Goal: Ask a question

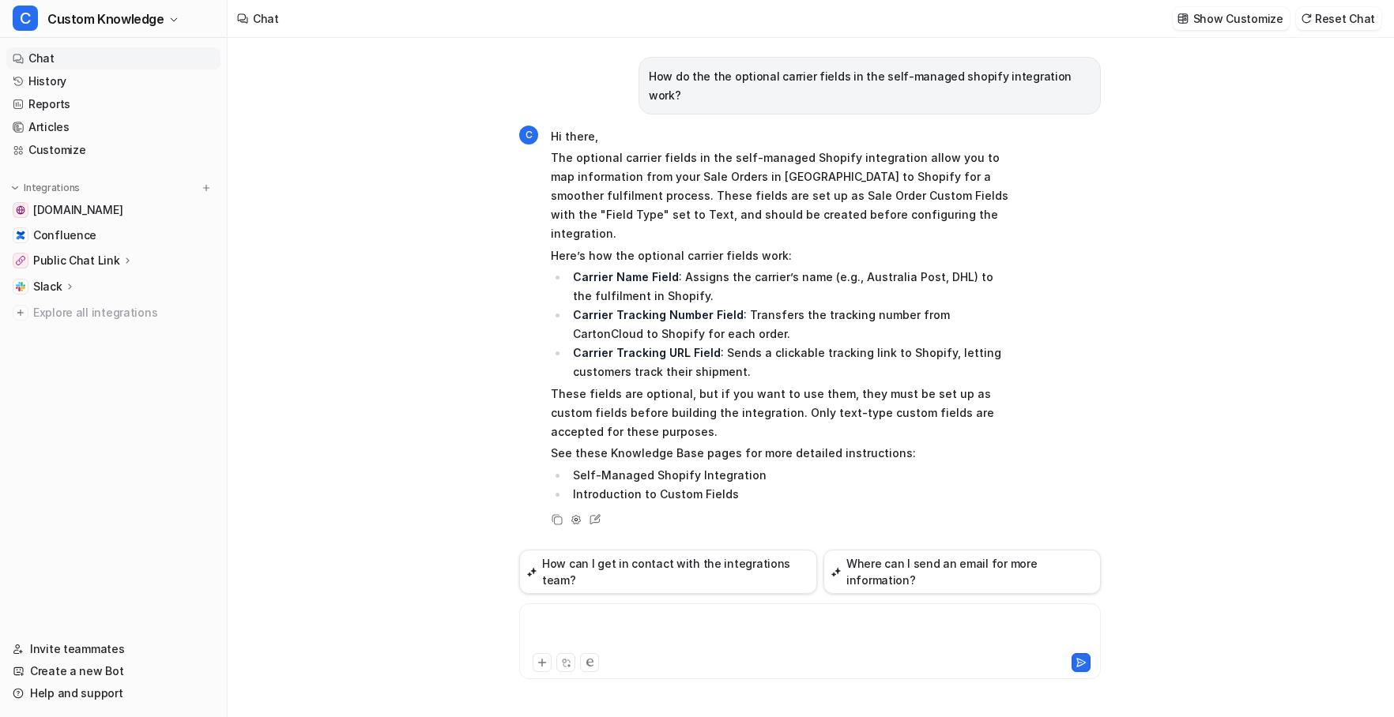
click at [589, 622] on div at bounding box center [810, 632] width 574 height 36
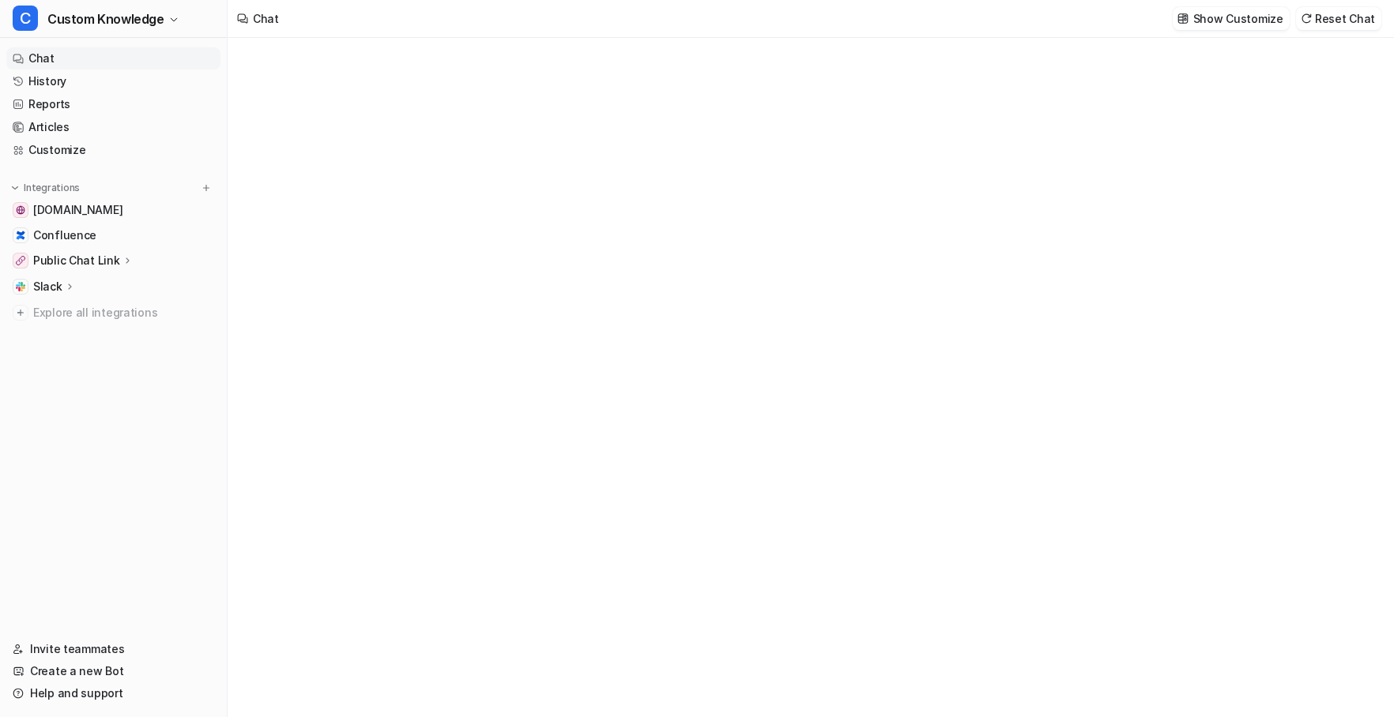
type textarea "**********"
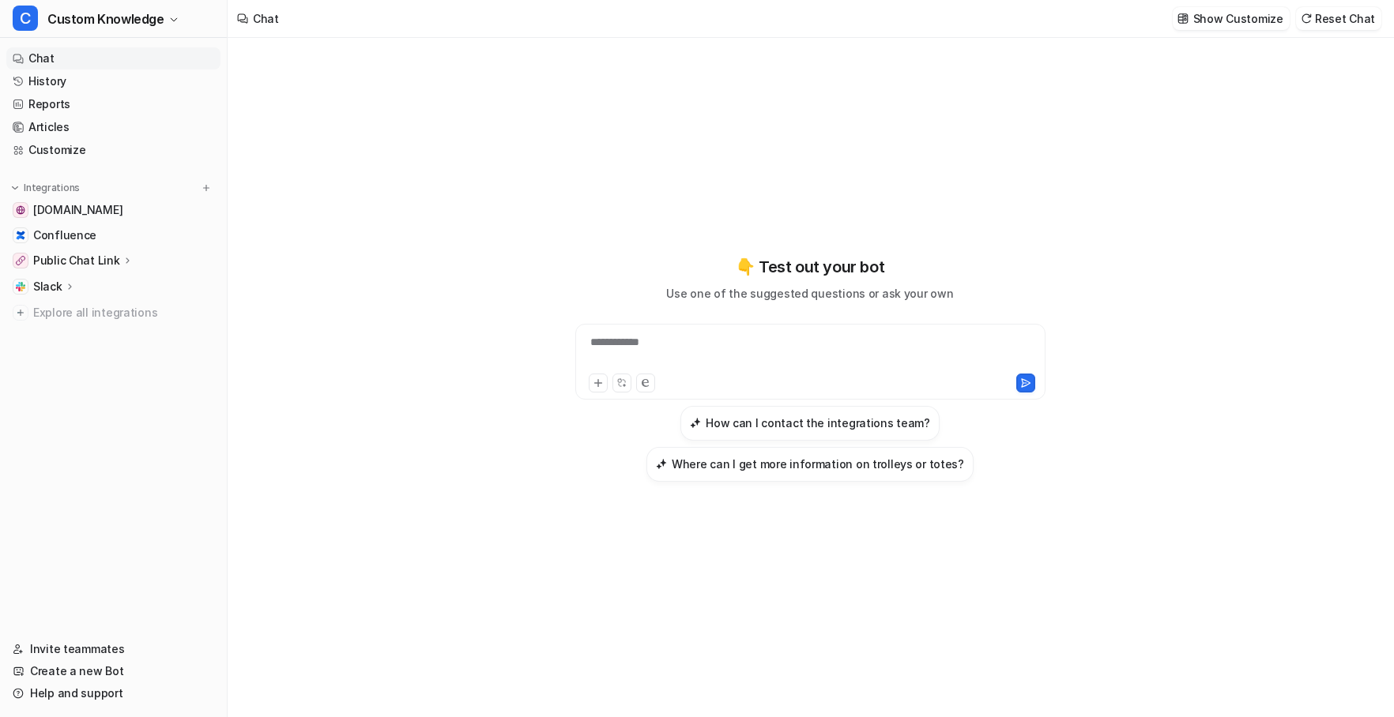
click at [721, 334] on div "**********" at bounding box center [810, 352] width 462 height 36
paste div
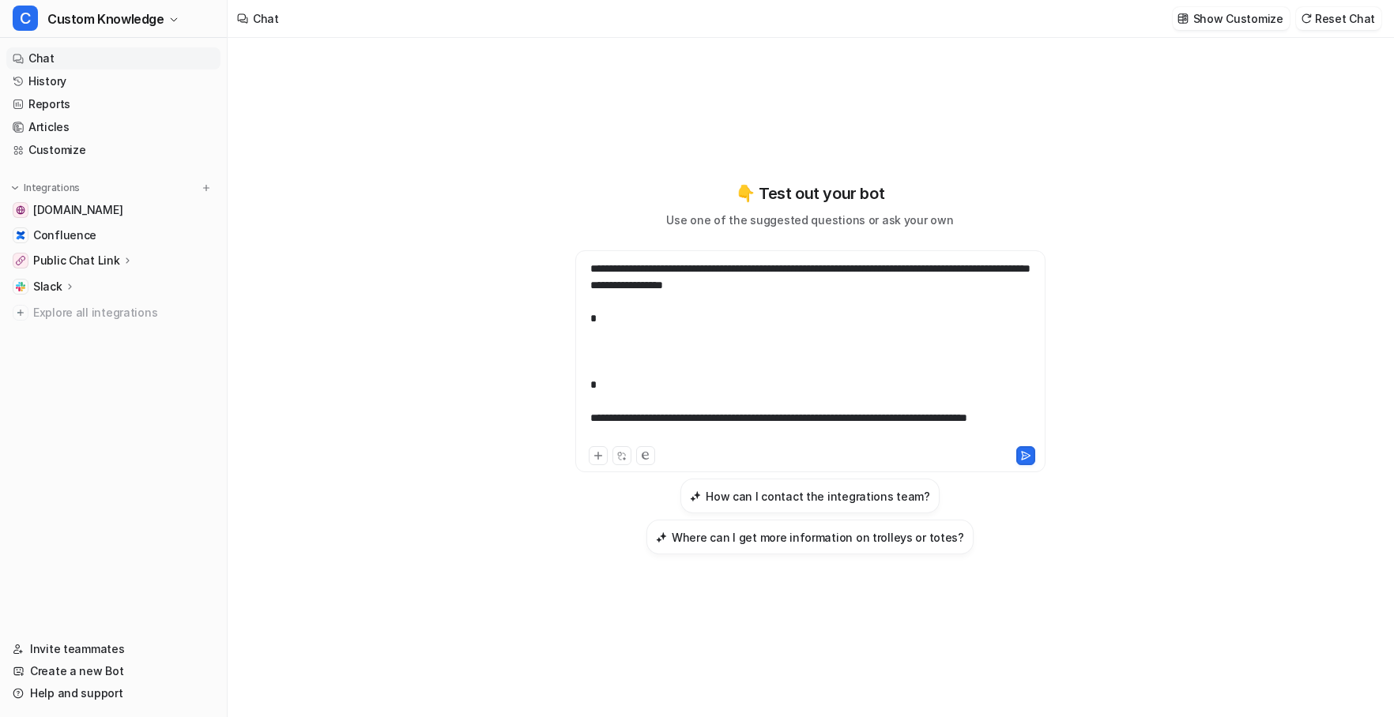
click at [594, 307] on div "**********" at bounding box center [810, 352] width 462 height 183
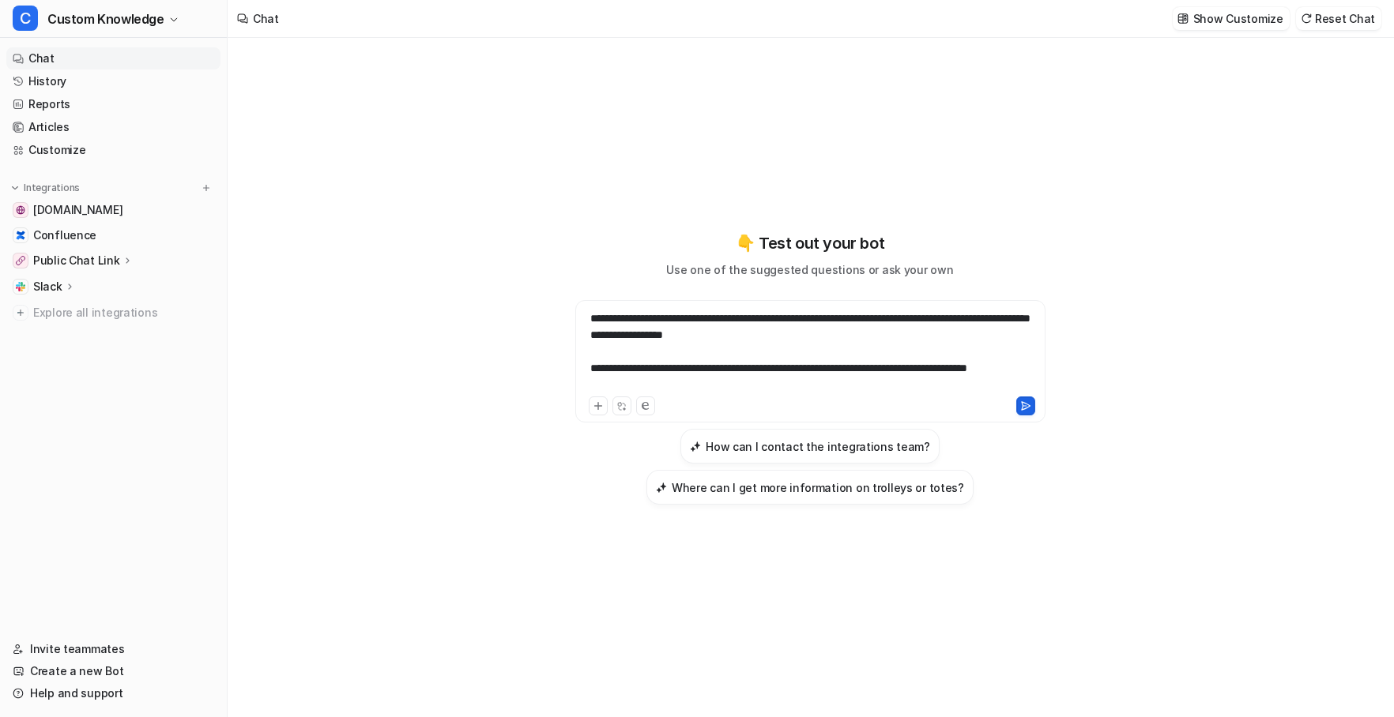
click at [1020, 404] on icon at bounding box center [1025, 406] width 11 height 11
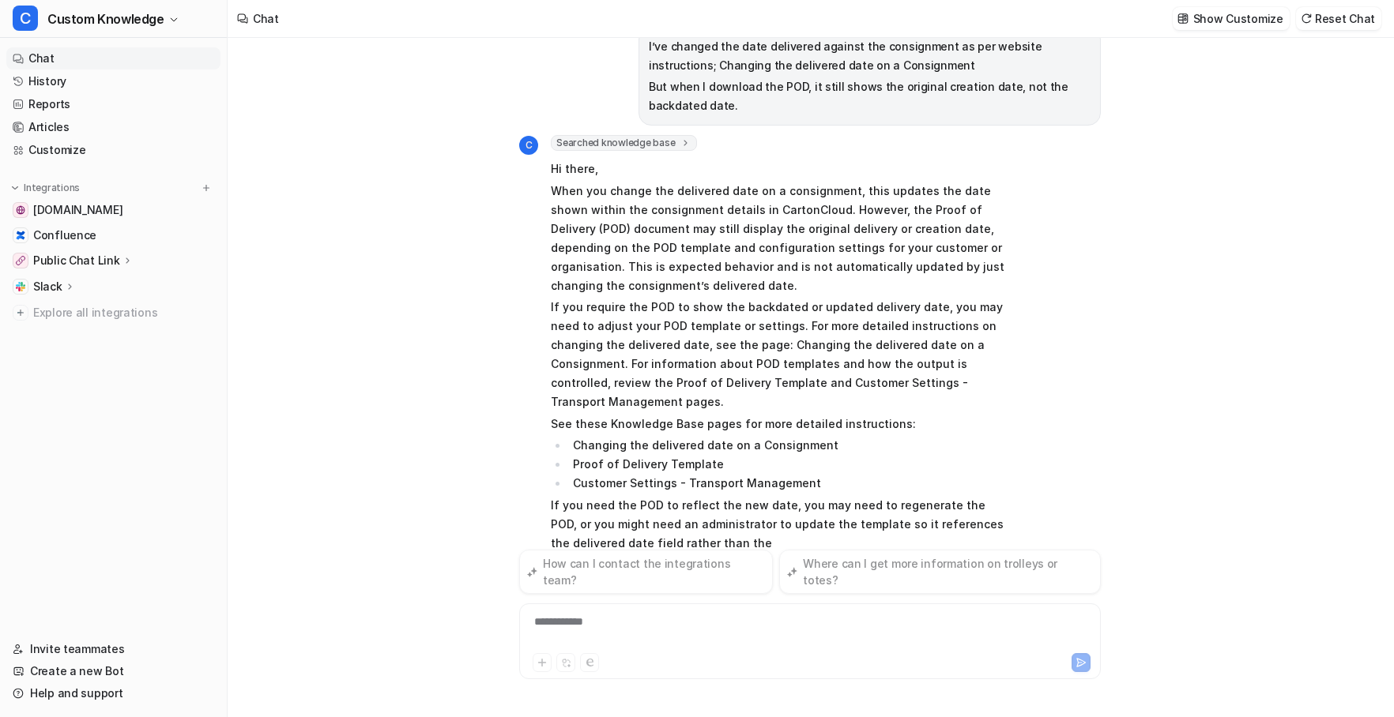
scroll to position [49, 0]
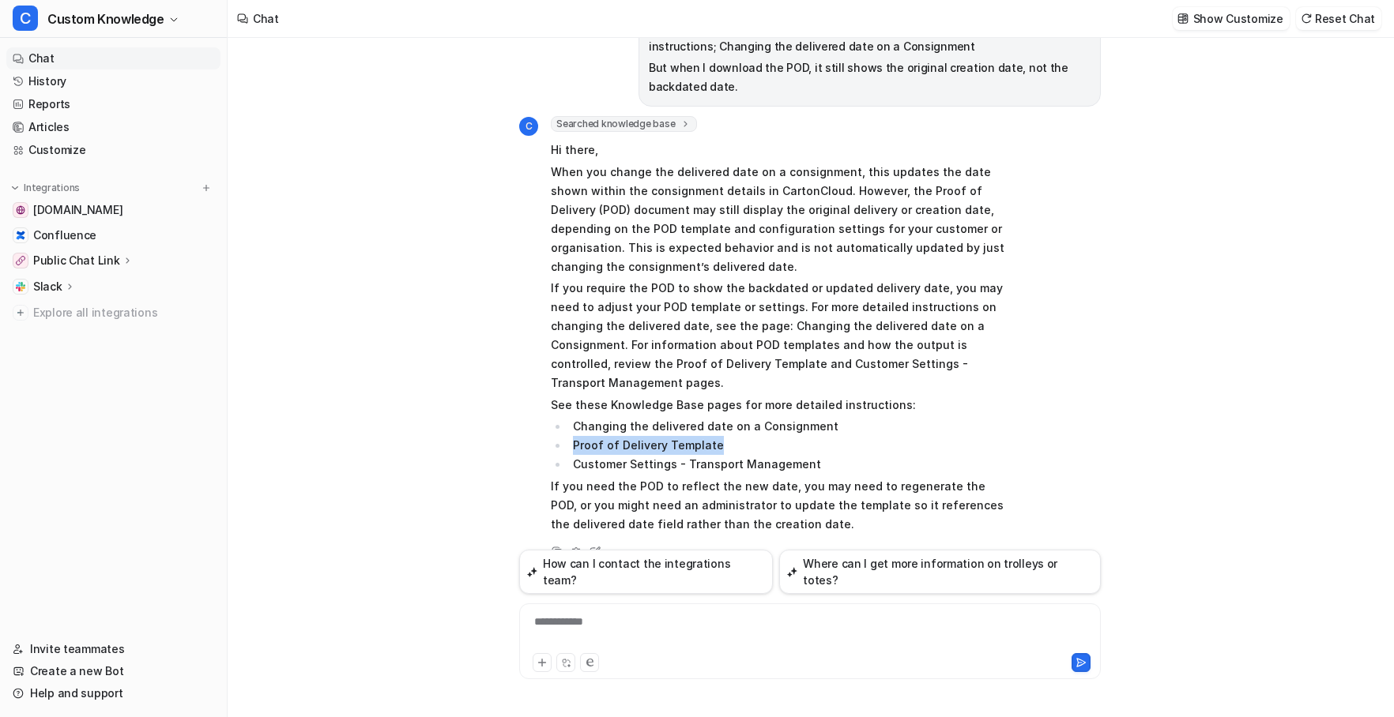
drag, startPoint x: 717, startPoint y: 426, endPoint x: 570, endPoint y: 427, distance: 147.8
click at [570, 436] on li "Proof of Delivery Template" at bounding box center [790, 445] width 445 height 19
copy li "Proof of Delivery Template"
click at [575, 455] on li "Customer Settings - Transport Management" at bounding box center [790, 464] width 445 height 19
copy li "Customer Settings - Transport Management"
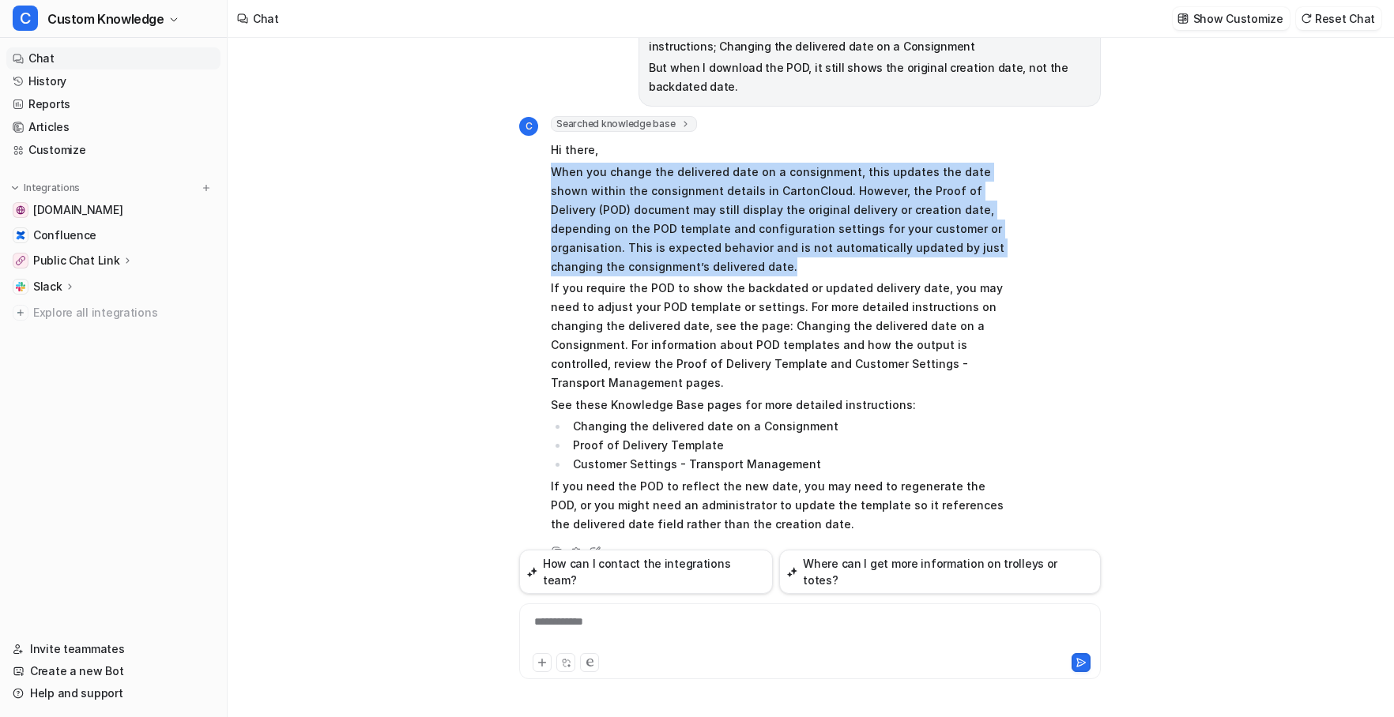
drag, startPoint x: 580, startPoint y: 269, endPoint x: 544, endPoint y: 170, distance: 105.0
click at [544, 170] on div "C Searched knowledge base search_queries : [ "POD shows original date after cha…" at bounding box center [766, 326] width 494 height 421
copy p "When you change the delivered date on a consignment, this updates the date show…"
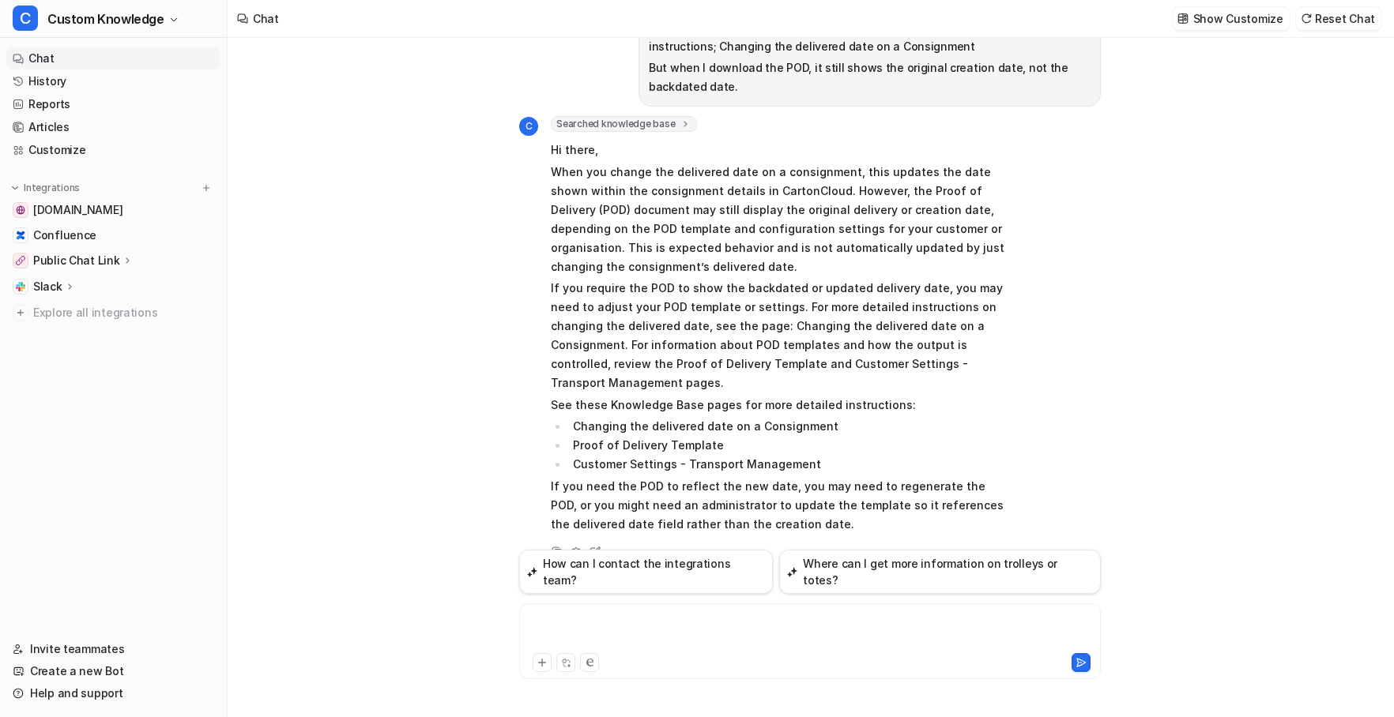
click at [596, 622] on div at bounding box center [810, 632] width 574 height 36
paste div
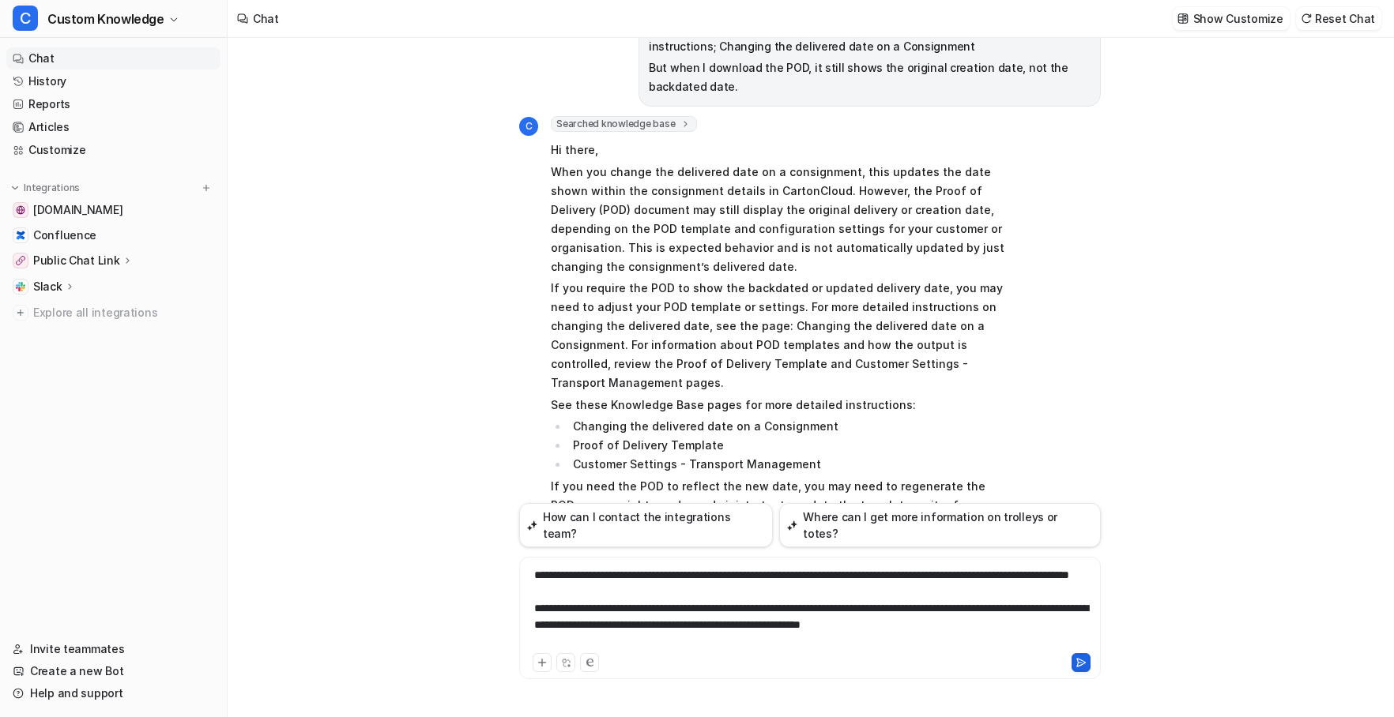
click at [1075, 660] on icon at bounding box center [1080, 662] width 11 height 11
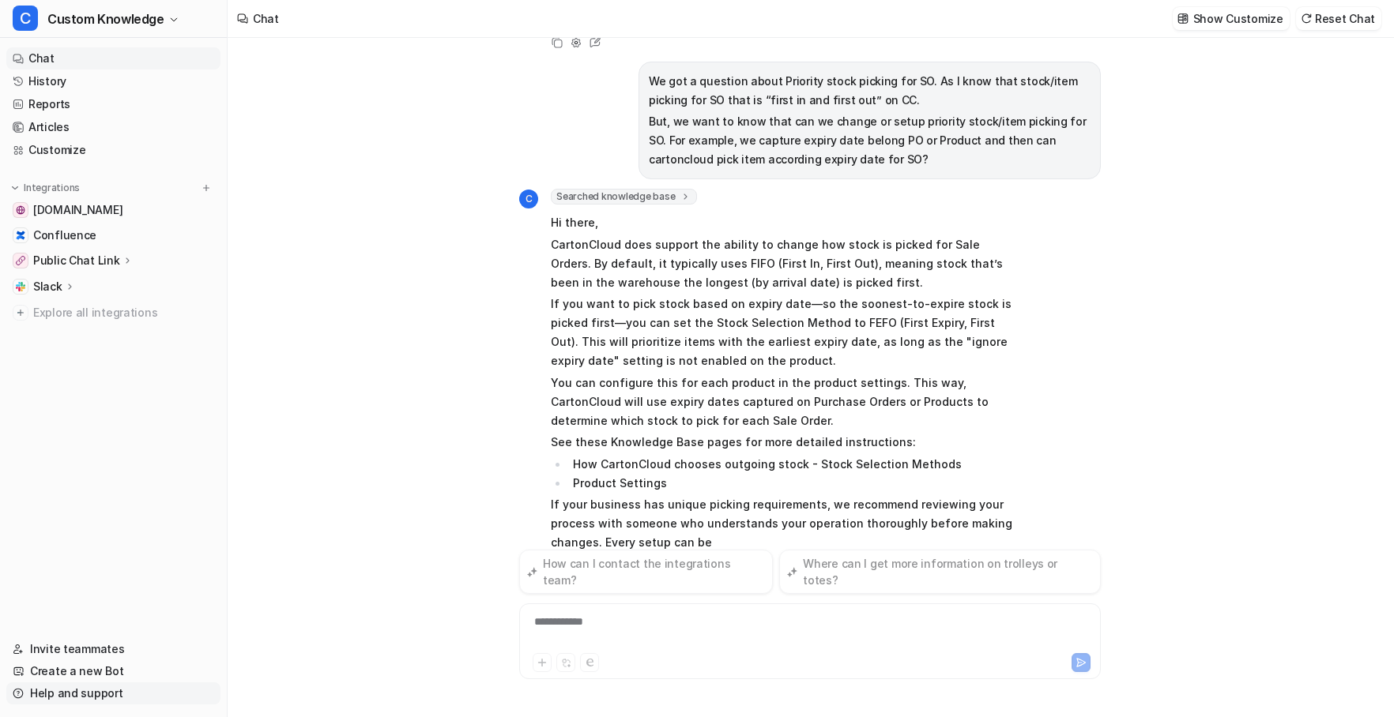
scroll to position [578, 0]
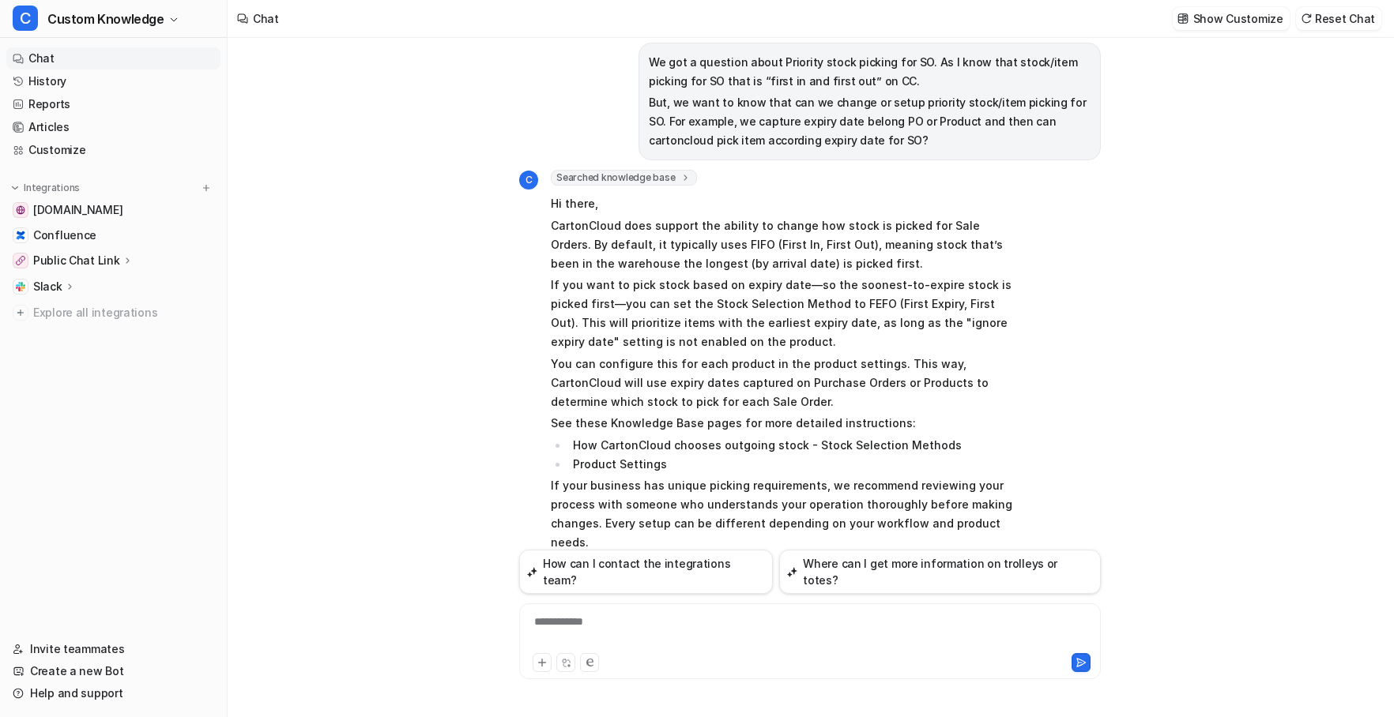
click at [553, 566] on icon at bounding box center [556, 571] width 11 height 11
